Goal: Task Accomplishment & Management: Manage account settings

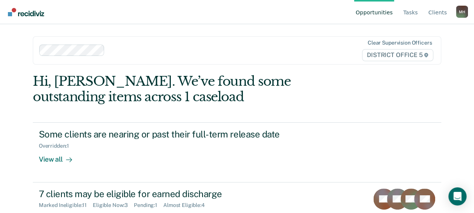
click at [218, 85] on div "Hi, [PERSON_NAME]. We’ve found some outstanding items across 1 caseload" at bounding box center [196, 89] width 327 height 31
click at [95, 95] on div "Hi, [PERSON_NAME]. We’ve found some outstanding items across 1 caseload" at bounding box center [196, 89] width 327 height 31
click at [103, 101] on div "Hi, [PERSON_NAME]. We’ve found some outstanding items across 1 caseload" at bounding box center [196, 89] width 327 height 31
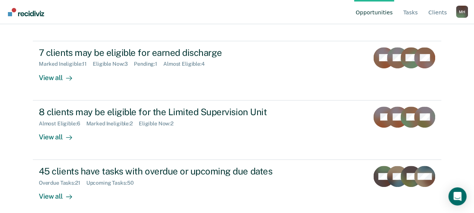
scroll to position [146, 0]
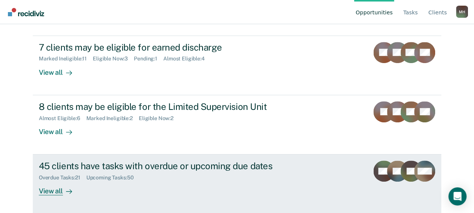
click at [165, 169] on div "45 clients have tasks with overdue or upcoming due dates" at bounding box center [171, 165] width 265 height 11
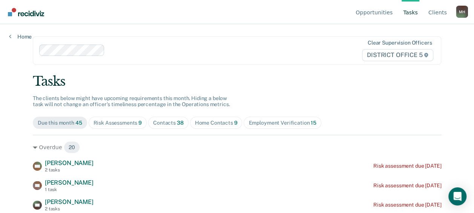
click at [65, 125] on div "Due this month 45" at bounding box center [60, 123] width 45 height 6
click at [171, 126] on span "Contacts 38" at bounding box center [168, 123] width 40 height 12
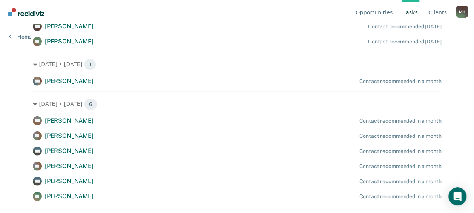
scroll to position [1004, 0]
